Goal: Task Accomplishment & Management: Manage account settings

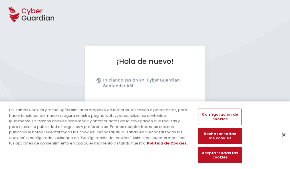
scroll to position [70, 0]
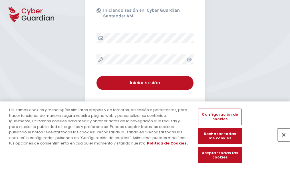
click at [281, 141] on button "Cerrar" at bounding box center [284, 135] width 13 height 13
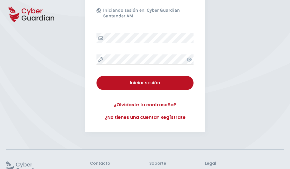
scroll to position [111, 0]
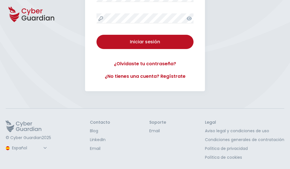
click at [97, 35] on button "Iniciar sesión" at bounding box center [145, 42] width 97 height 14
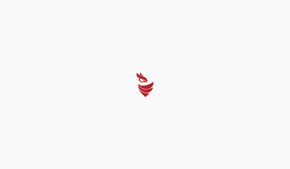
scroll to position [0, 0]
select select "Português (BR)"
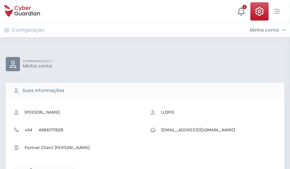
click at [29, 169] on icon "button" at bounding box center [29, 171] width 5 height 5
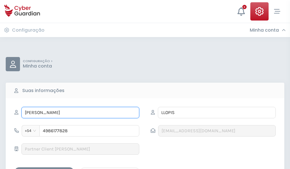
click at [80, 113] on input "SEBASTIÁN" at bounding box center [80, 112] width 118 height 11
type input "S"
type input "Manolo"
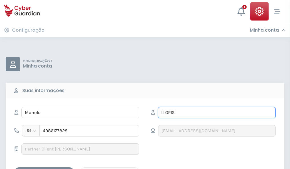
click at [217, 113] on input "LLOPIS" at bounding box center [217, 112] width 118 height 11
type input "L"
type input "Manzano"
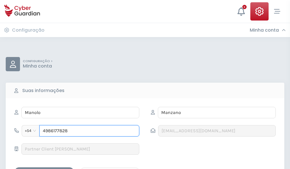
click at [89, 131] on input "4986177828" at bounding box center [89, 130] width 100 height 11
type input "4"
type input "4920603647"
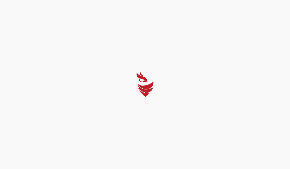
select select "Português (BR)"
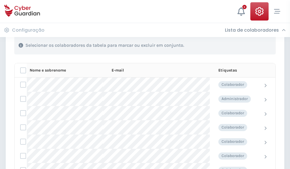
scroll to position [245, 0]
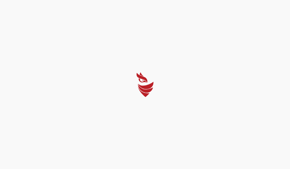
select select "Português (BR)"
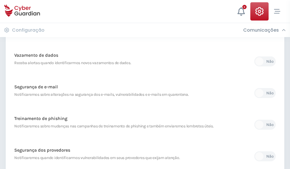
scroll to position [301, 0]
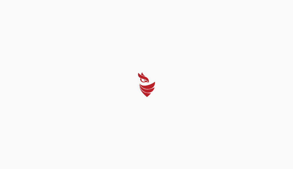
select select "Português (BR)"
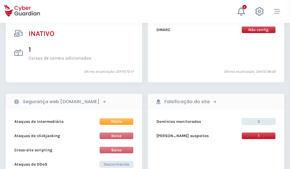
scroll to position [566, 0]
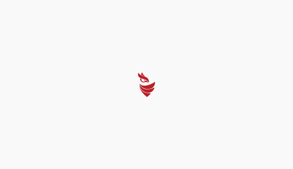
select select "Português (BR)"
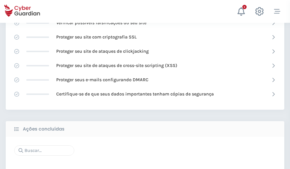
scroll to position [381, 0]
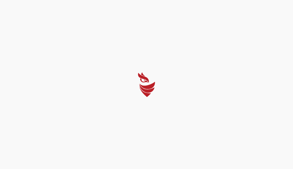
select select "Português (BR)"
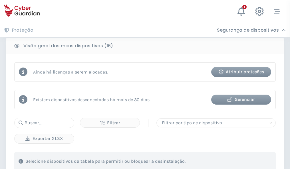
scroll to position [533, 0]
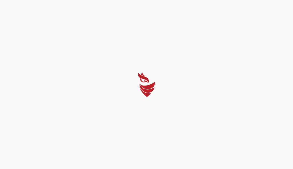
select select "Português (BR)"
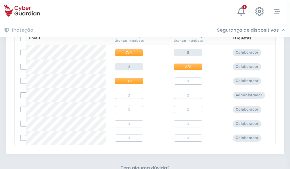
scroll to position [245, 0]
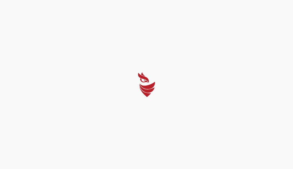
select select "Português (BR)"
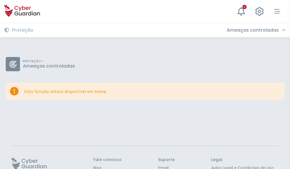
scroll to position [37, 0]
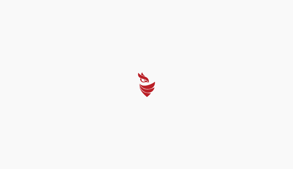
select select "Português (BR)"
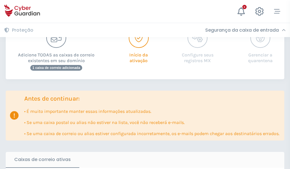
scroll to position [349, 0]
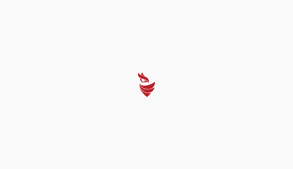
select select "Português (BR)"
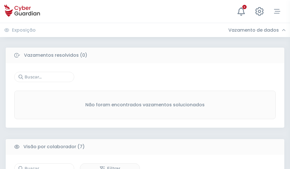
scroll to position [473, 0]
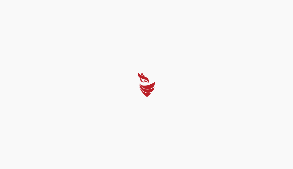
select select "Português (BR)"
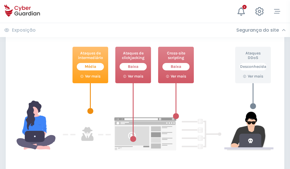
scroll to position [311, 0]
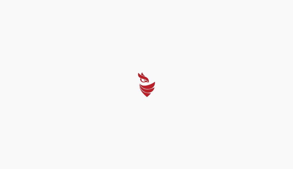
select select "Português (BR)"
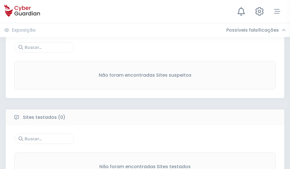
scroll to position [299, 0]
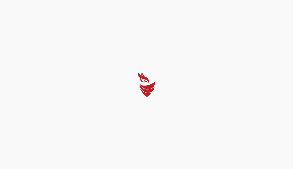
select select "Português (BR)"
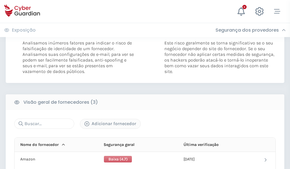
scroll to position [320, 0]
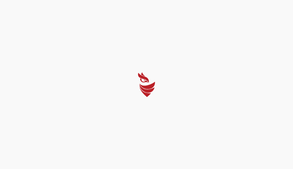
select select "Português (BR)"
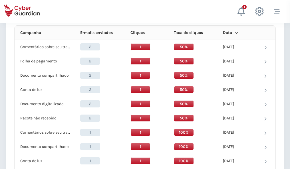
scroll to position [512, 0]
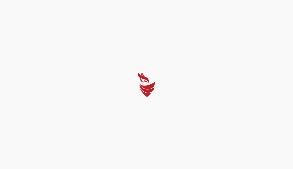
select select "Português (BR)"
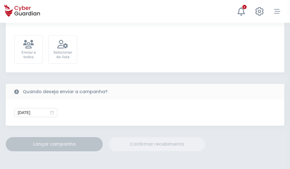
scroll to position [209, 0]
